Goal: Find specific page/section: Find specific page/section

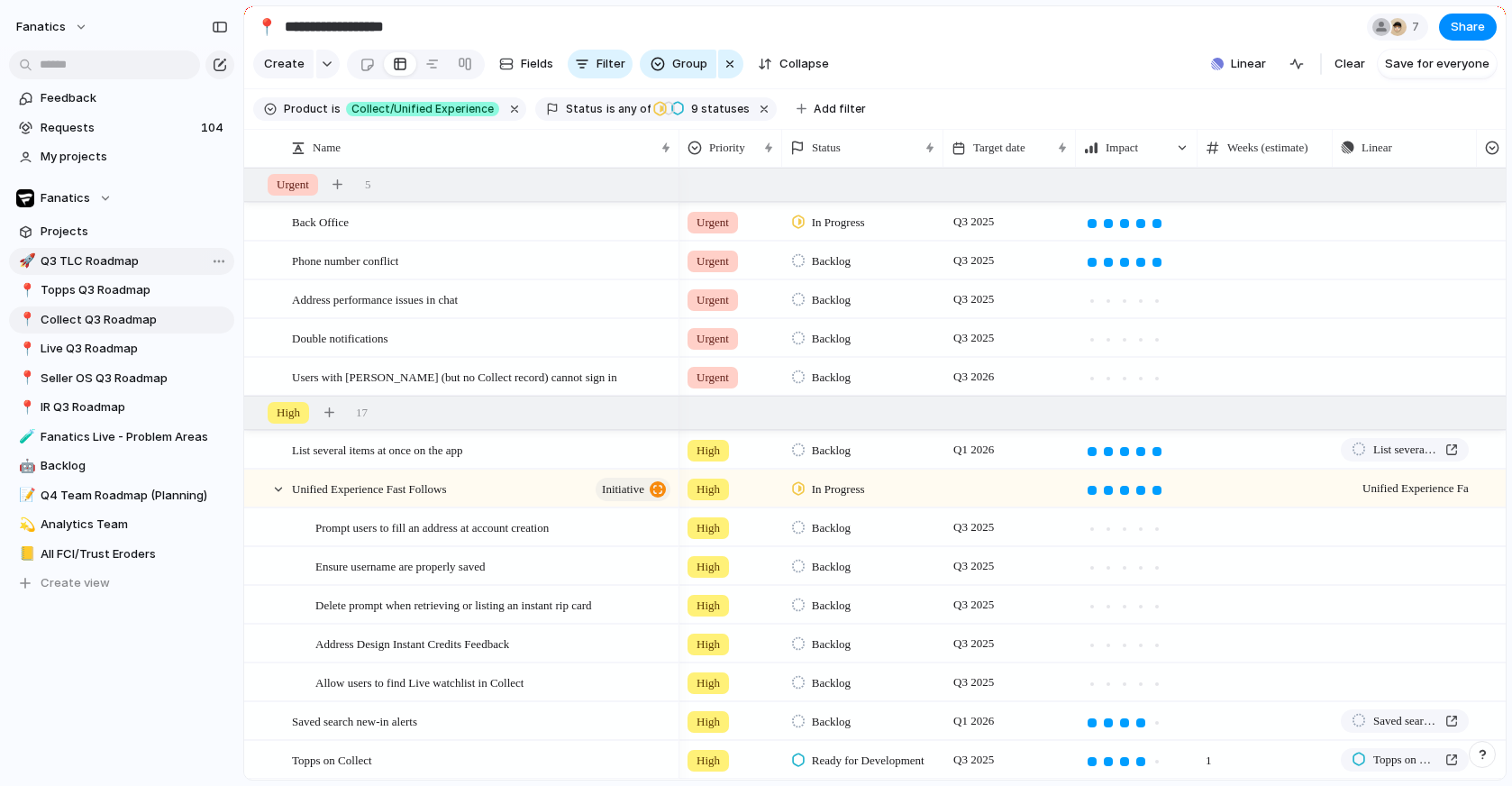
click at [74, 264] on span "Q3 TLC Roadmap" at bounding box center [134, 261] width 188 height 18
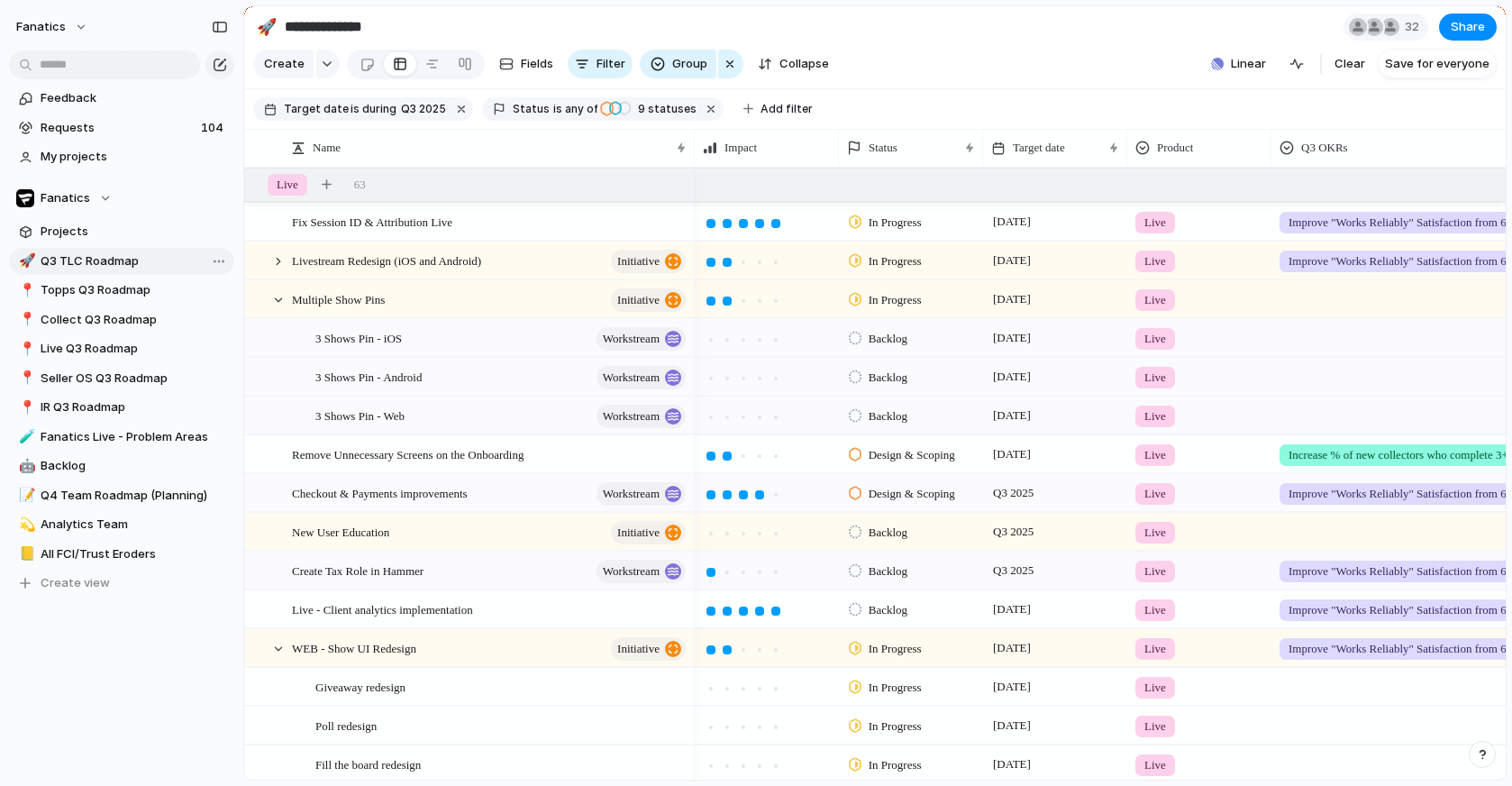
type input "**********"
click at [274, 253] on div at bounding box center [278, 260] width 16 height 16
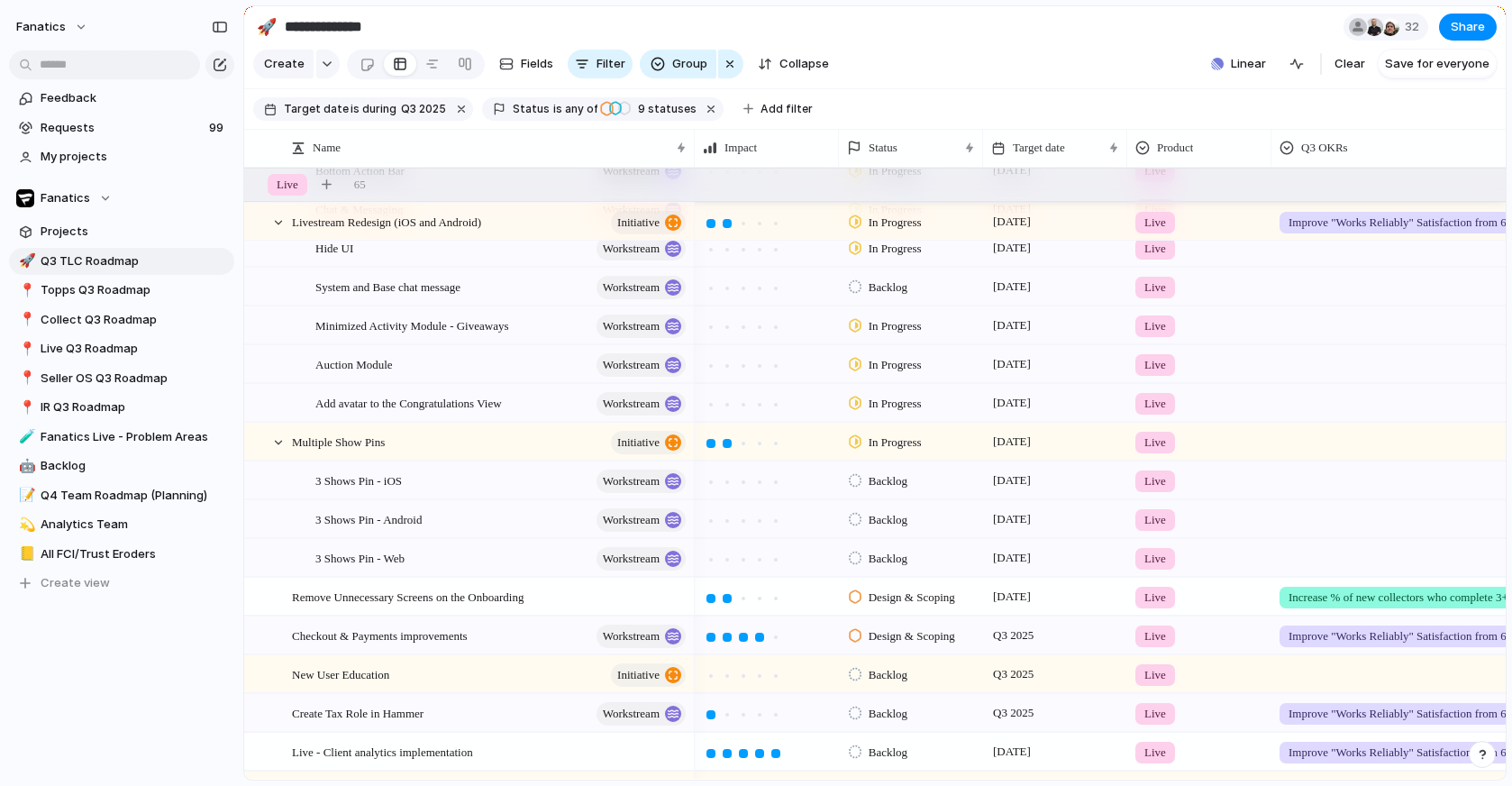
scroll to position [272, 0]
